Goal: Information Seeking & Learning: Find specific fact

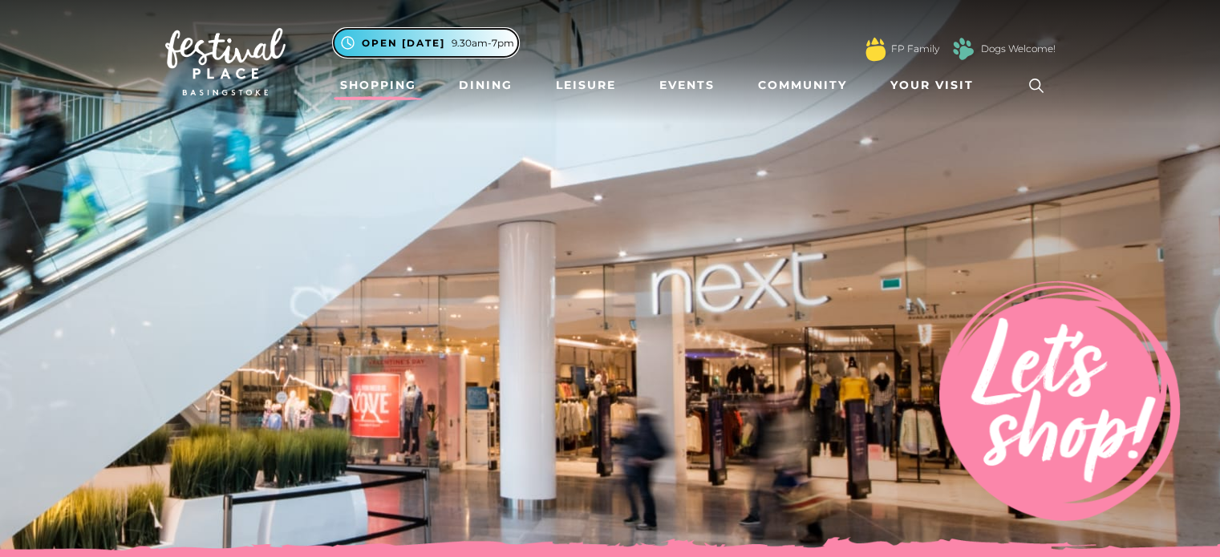
drag, startPoint x: 391, startPoint y: 38, endPoint x: 492, endPoint y: -97, distance: 168.4
click at [439, 49] on span "Open [DATE]" at bounding box center [403, 43] width 83 height 14
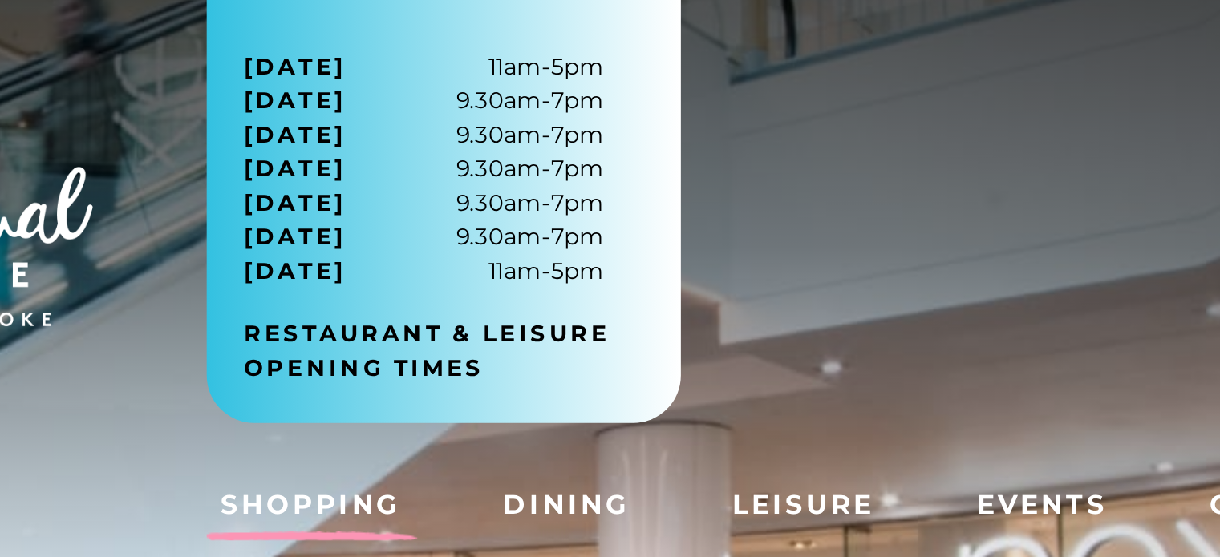
drag, startPoint x: 512, startPoint y: 148, endPoint x: 454, endPoint y: 98, distance: 76.2
click at [454, 98] on div "[DATE] 11am-5pm [DATE] 9.30am-7pm [DATE] 9.30am-7pm [DATE] 9.30am-7pm [DATE] 9.…" at bounding box center [434, 134] width 201 height 174
drag, startPoint x: 440, startPoint y: 85, endPoint x: 499, endPoint y: 147, distance: 85.1
click at [499, 147] on div "[DATE] 11am-5pm [DATE] 9.30am-7pm [DATE] 9.30am-7pm [DATE] 9.30am-7pm [DATE] 9.…" at bounding box center [434, 134] width 201 height 174
click at [469, 114] on span "[DATE] 9.30am-7pm" at bounding box center [426, 114] width 152 height 14
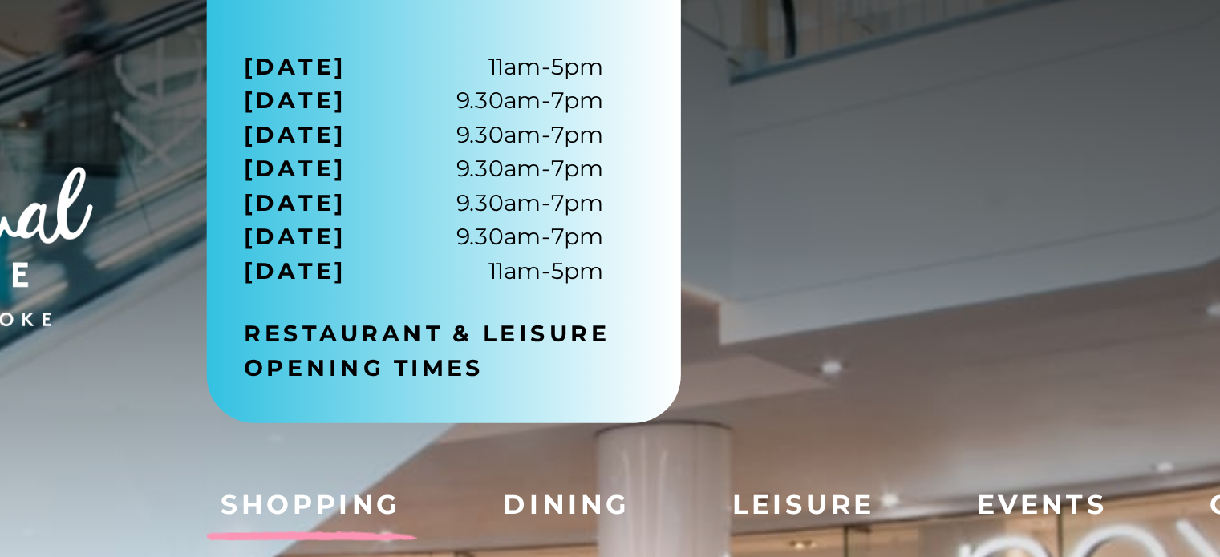
click at [468, 103] on span "[DATE] 9.30am-7pm" at bounding box center [426, 99] width 152 height 14
drag, startPoint x: 443, startPoint y: 98, endPoint x: 497, endPoint y: 99, distance: 54.6
click at [497, 99] on span "[DATE] 9.30am-7pm" at bounding box center [426, 99] width 152 height 14
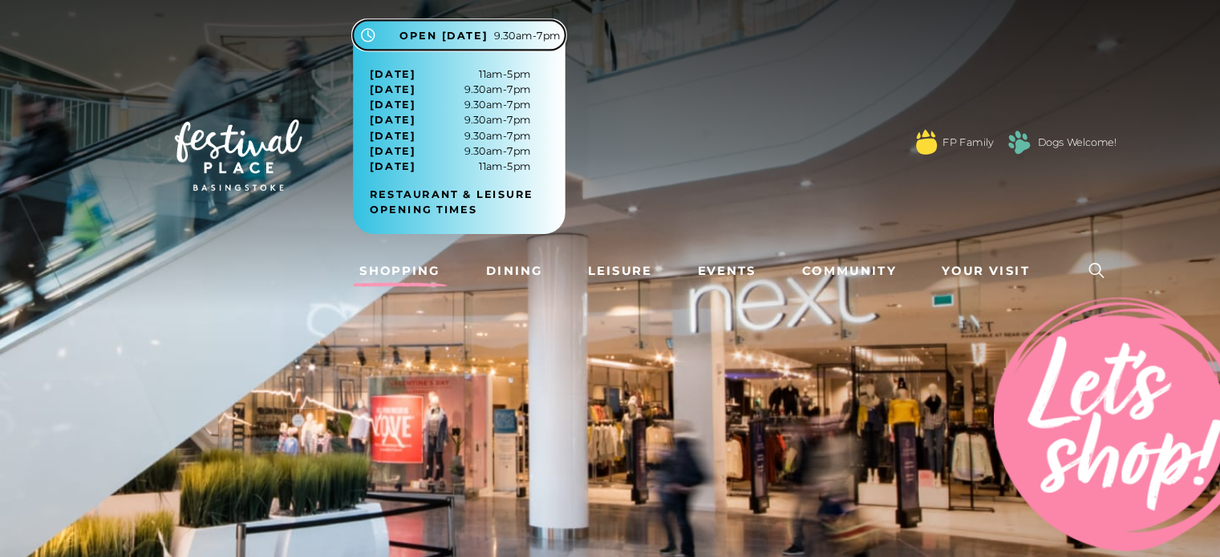
click at [463, 43] on button ".st5{fill:none;stroke:#FFFFFF;stroke-width:2.29;stroke-miterlimit:10;} Open [DA…" at bounding box center [434, 33] width 201 height 28
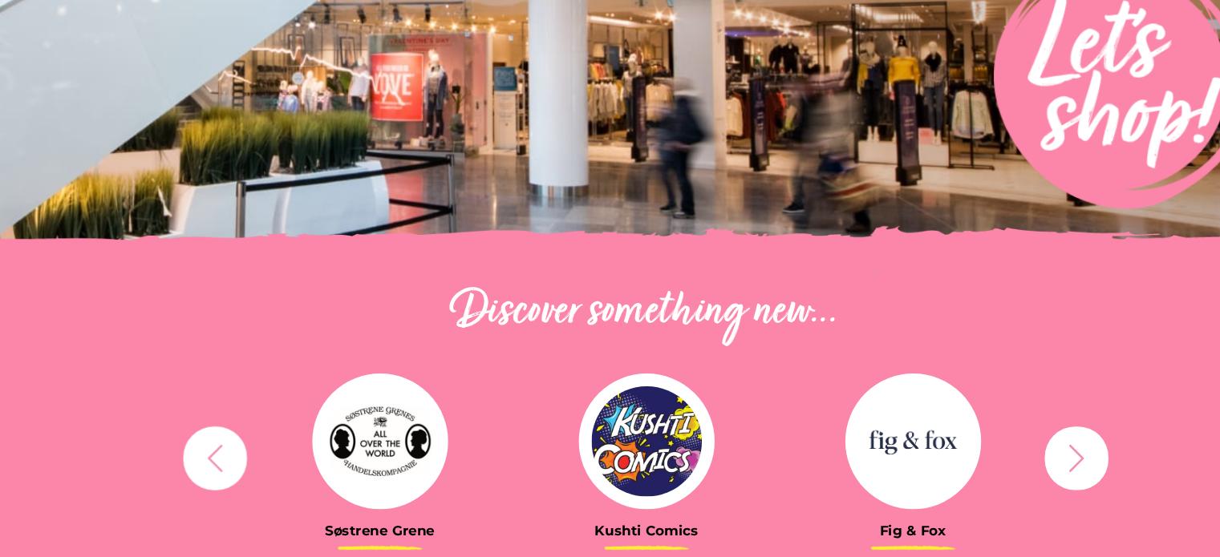
scroll to position [274, 0]
